Goal: Task Accomplishment & Management: Manage account settings

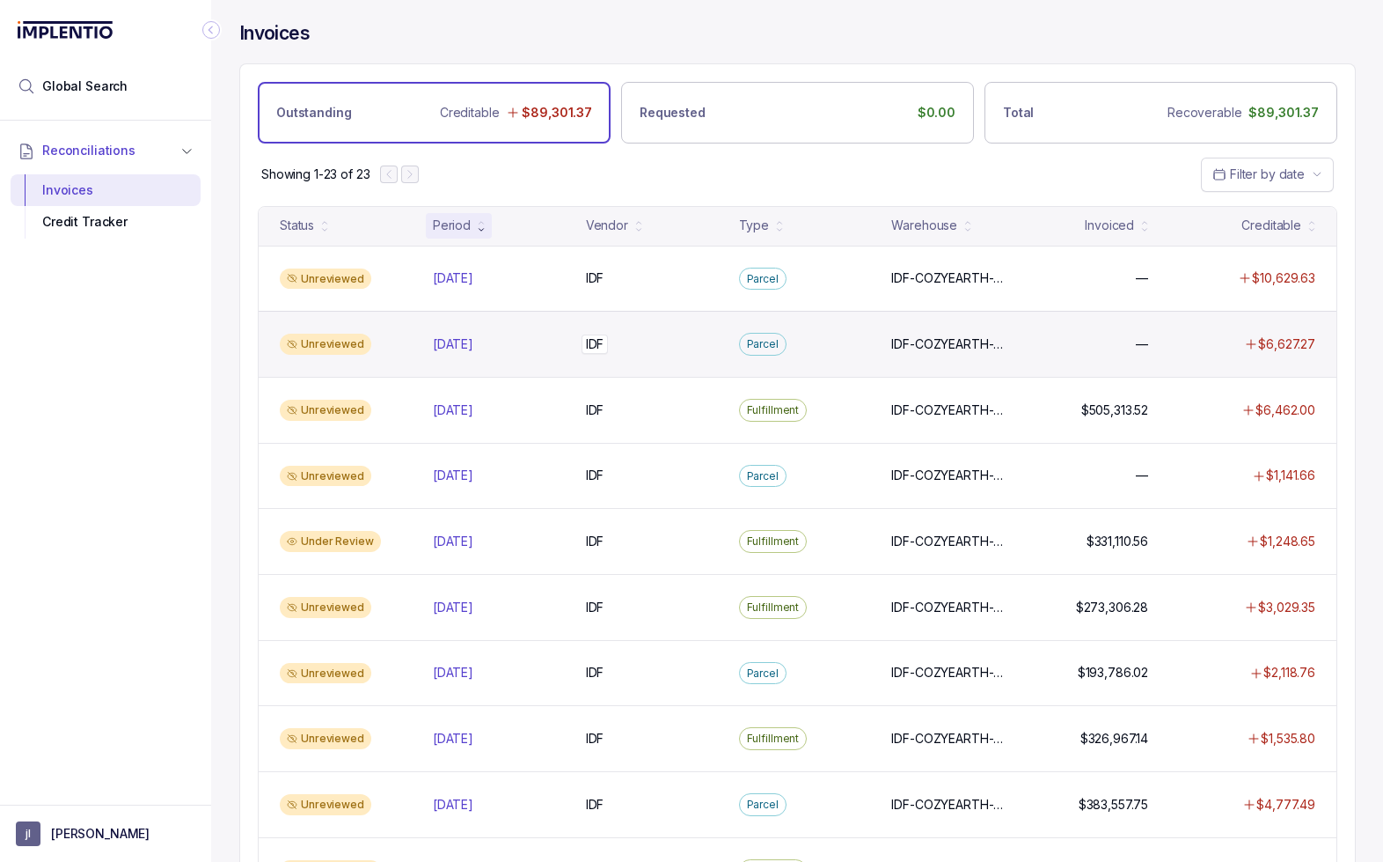
click at [656, 352] on div "IDF IDF" at bounding box center [652, 344] width 132 height 18
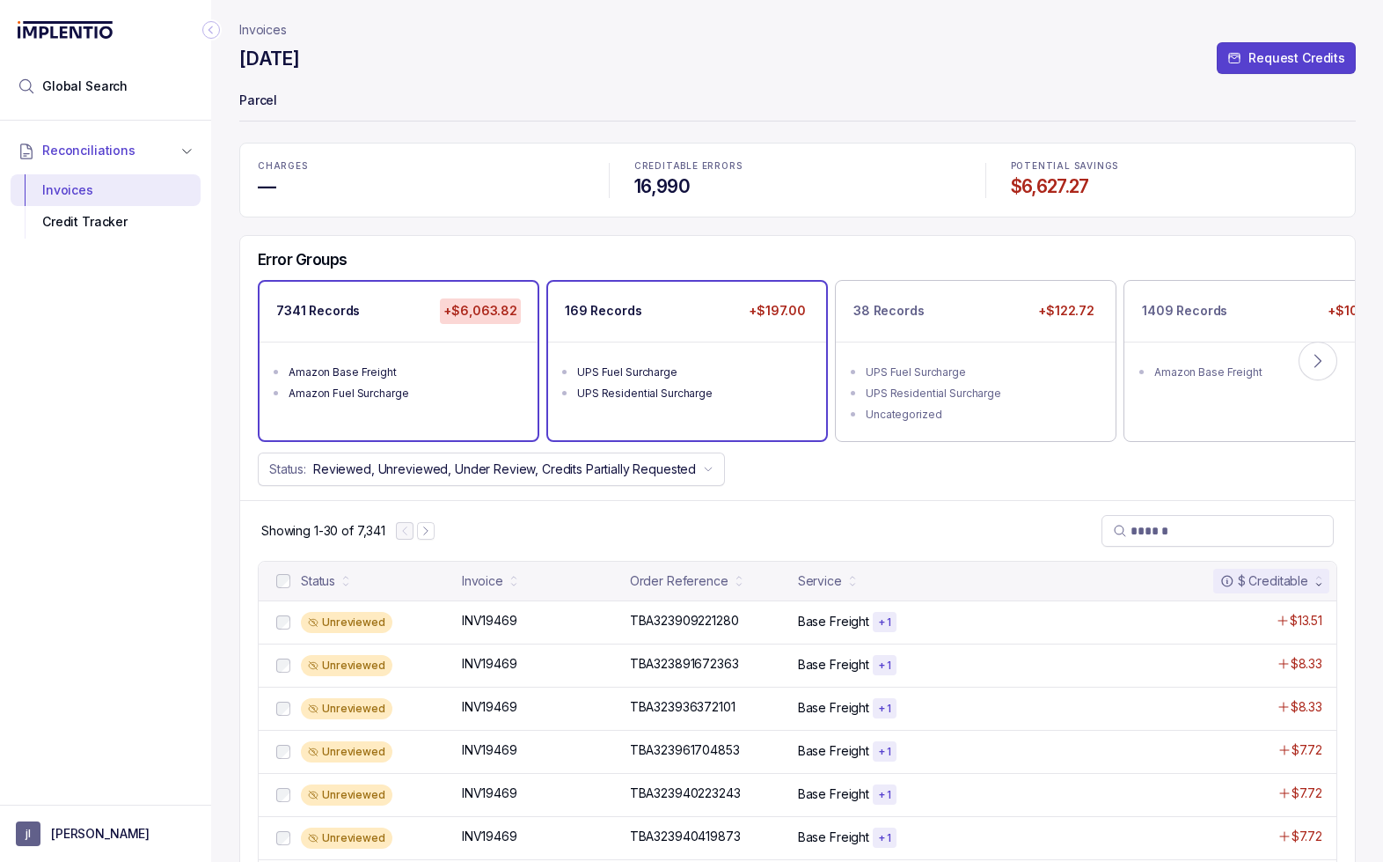
click at [752, 388] on div "UPS Residential Surcharge" at bounding box center [692, 394] width 231 height 18
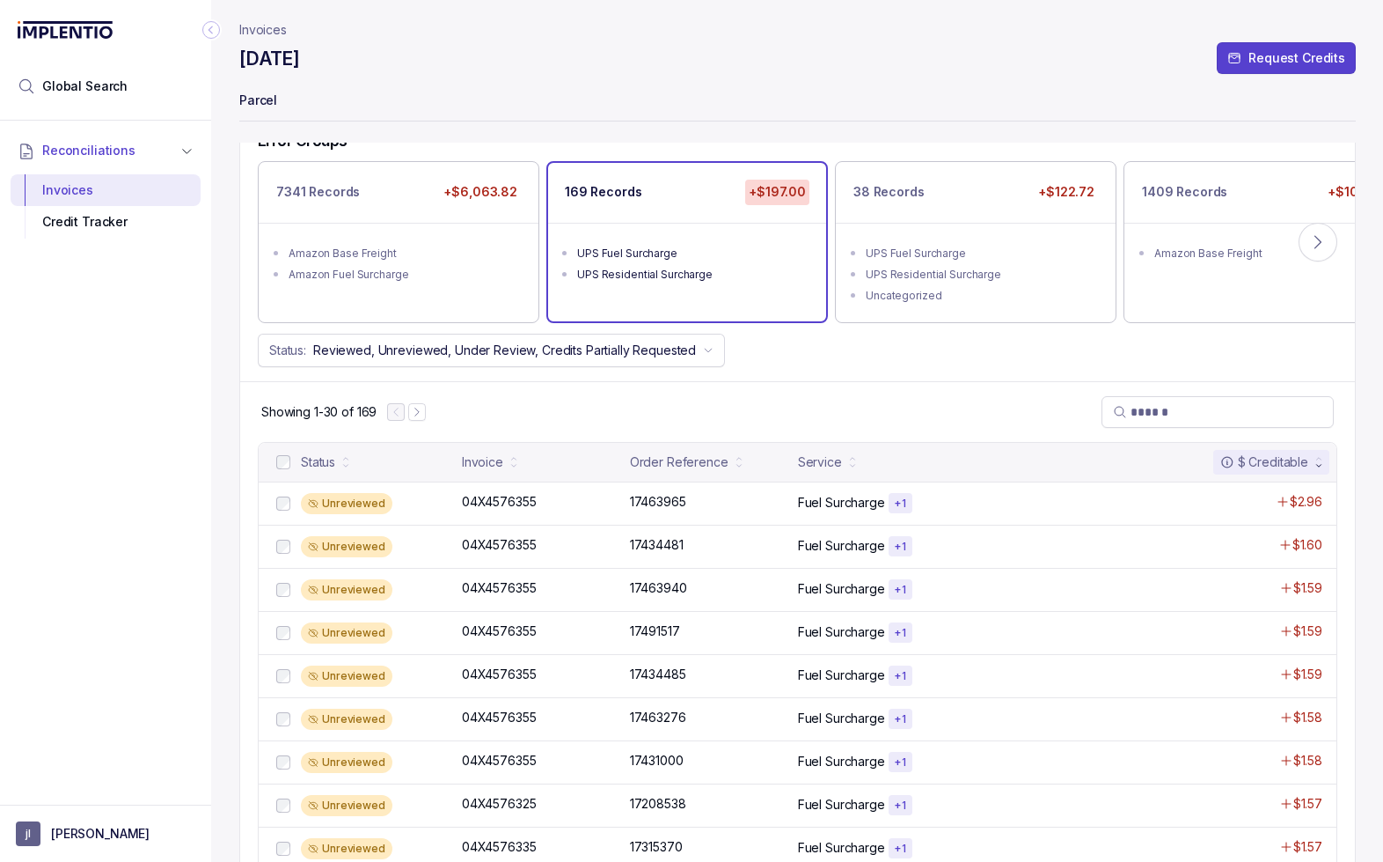
scroll to position [272, 0]
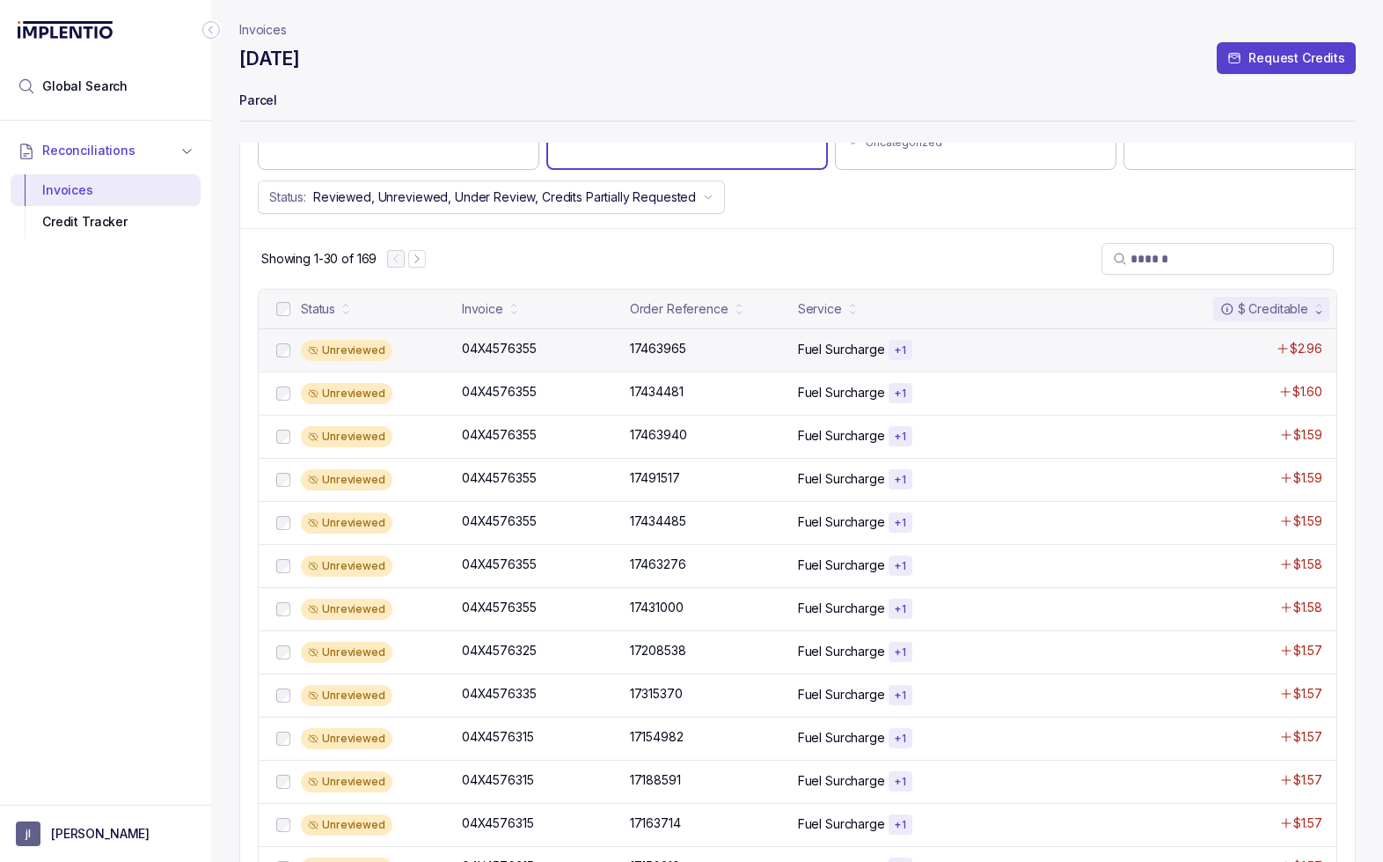
click at [429, 346] on div "Unreviewed" at bounding box center [376, 350] width 150 height 21
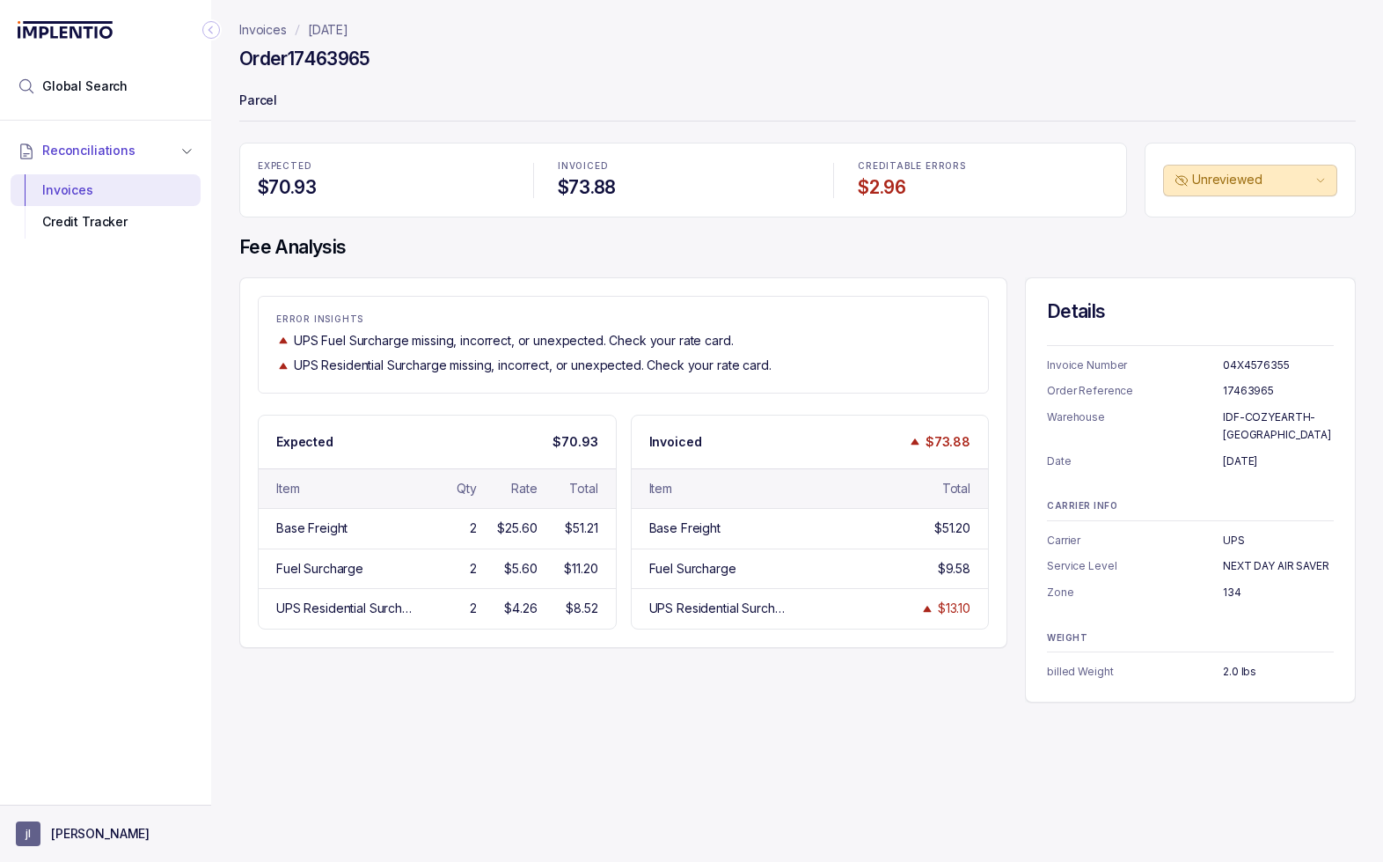
click at [97, 833] on p "[PERSON_NAME]" at bounding box center [100, 834] width 99 height 18
drag, startPoint x: 121, startPoint y: 798, endPoint x: 132, endPoint y: 800, distance: 11.6
click at [122, 798] on p "Logout" at bounding box center [116, 796] width 146 height 18
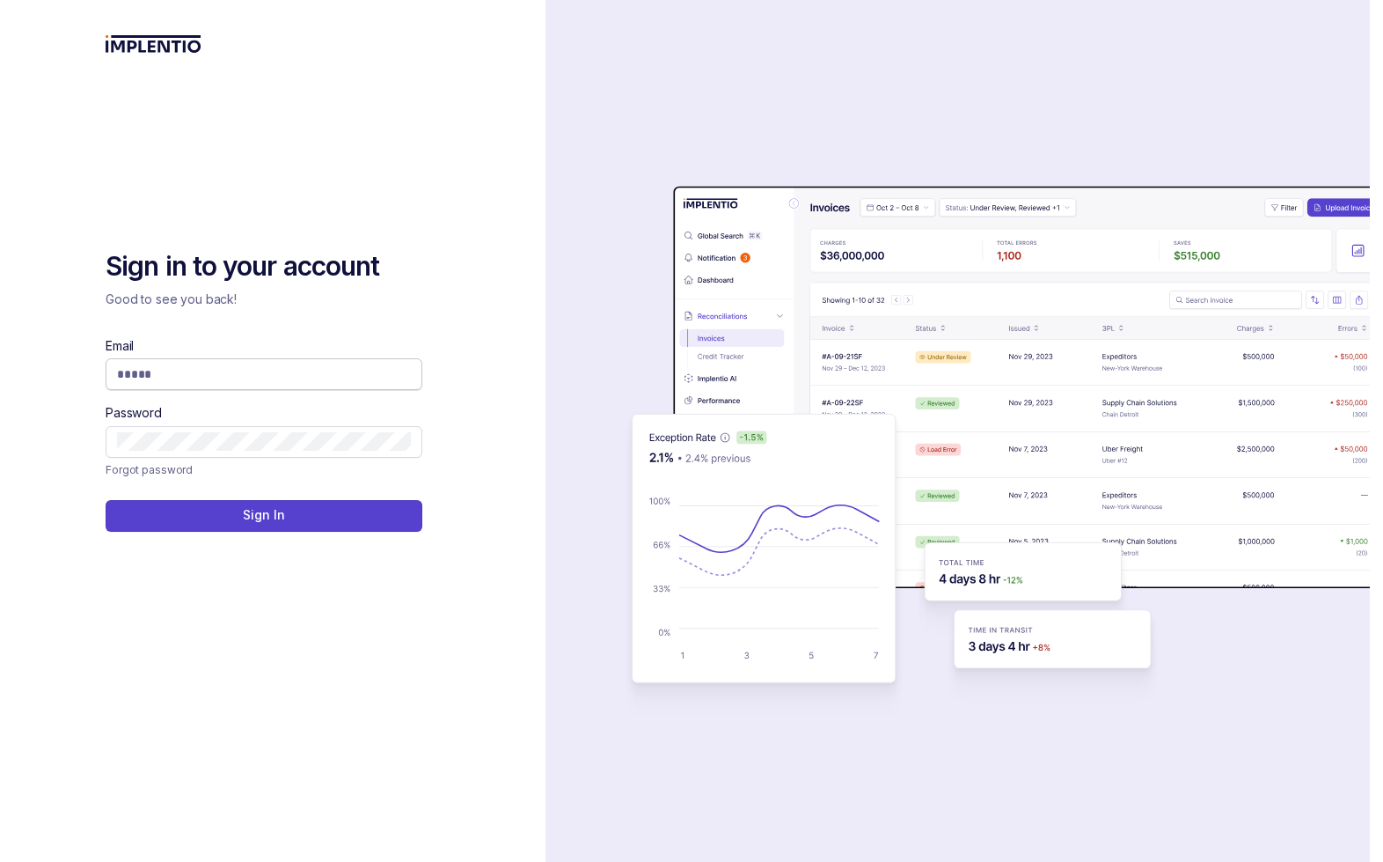
click at [228, 367] on input "Email" at bounding box center [264, 374] width 294 height 18
type input "**********"
